Goal: Find specific page/section

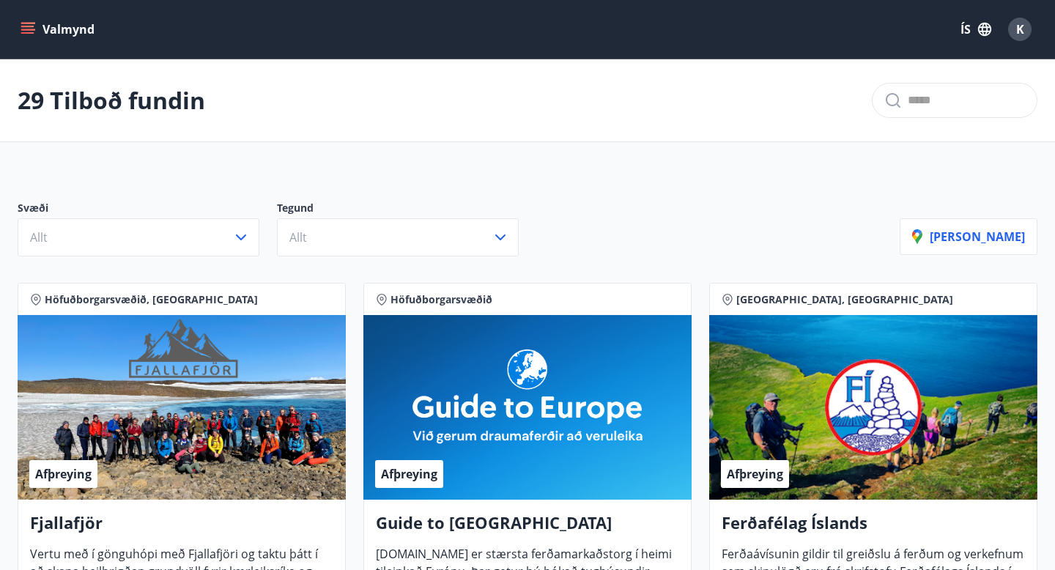
click at [28, 32] on icon "menu" at bounding box center [27, 32] width 13 height 1
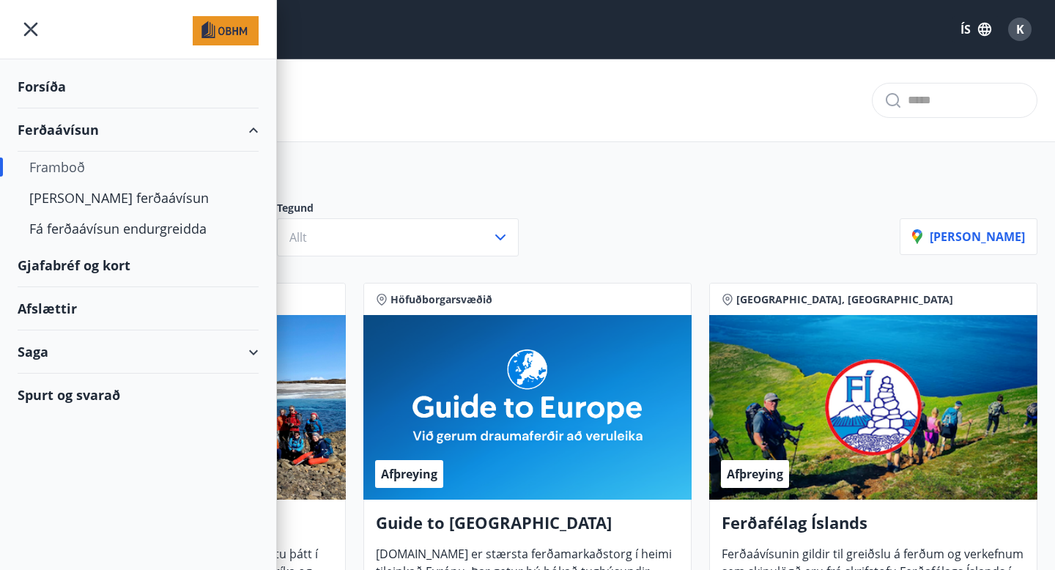
click at [113, 260] on div "Gjafabréf og kort" at bounding box center [138, 265] width 241 height 43
click at [32, 26] on icon "menu" at bounding box center [31, 29] width 26 height 26
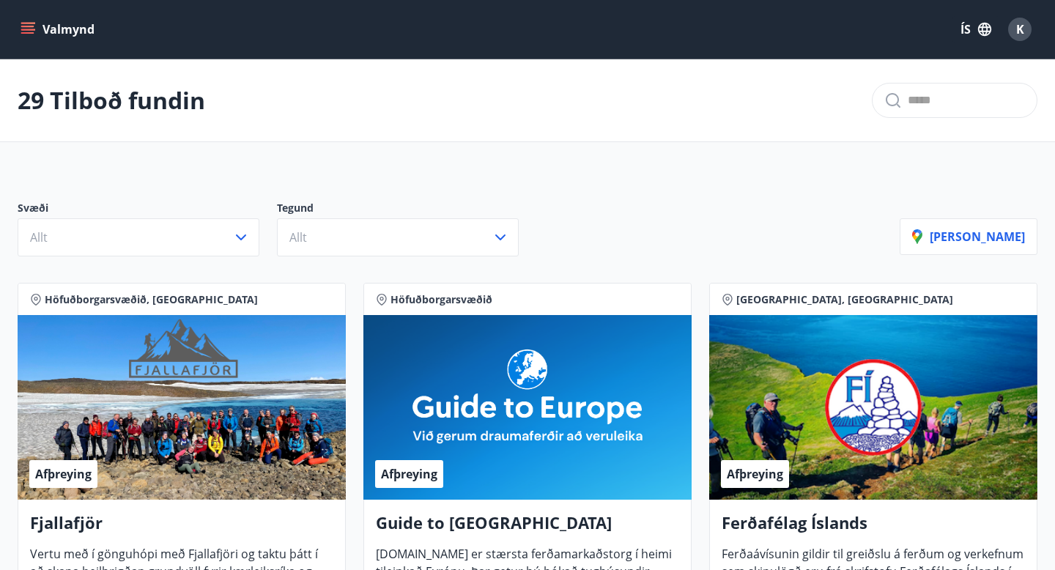
click at [1017, 29] on span "K" at bounding box center [1020, 29] width 8 height 16
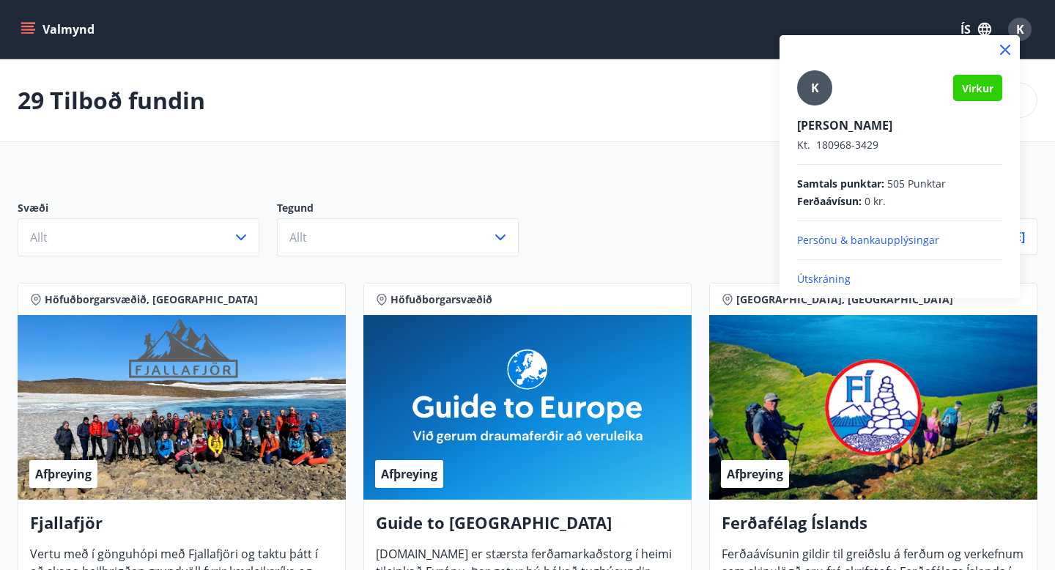
click at [820, 276] on p "Útskráning" at bounding box center [899, 279] width 205 height 15
